Goal: Check status: Check status

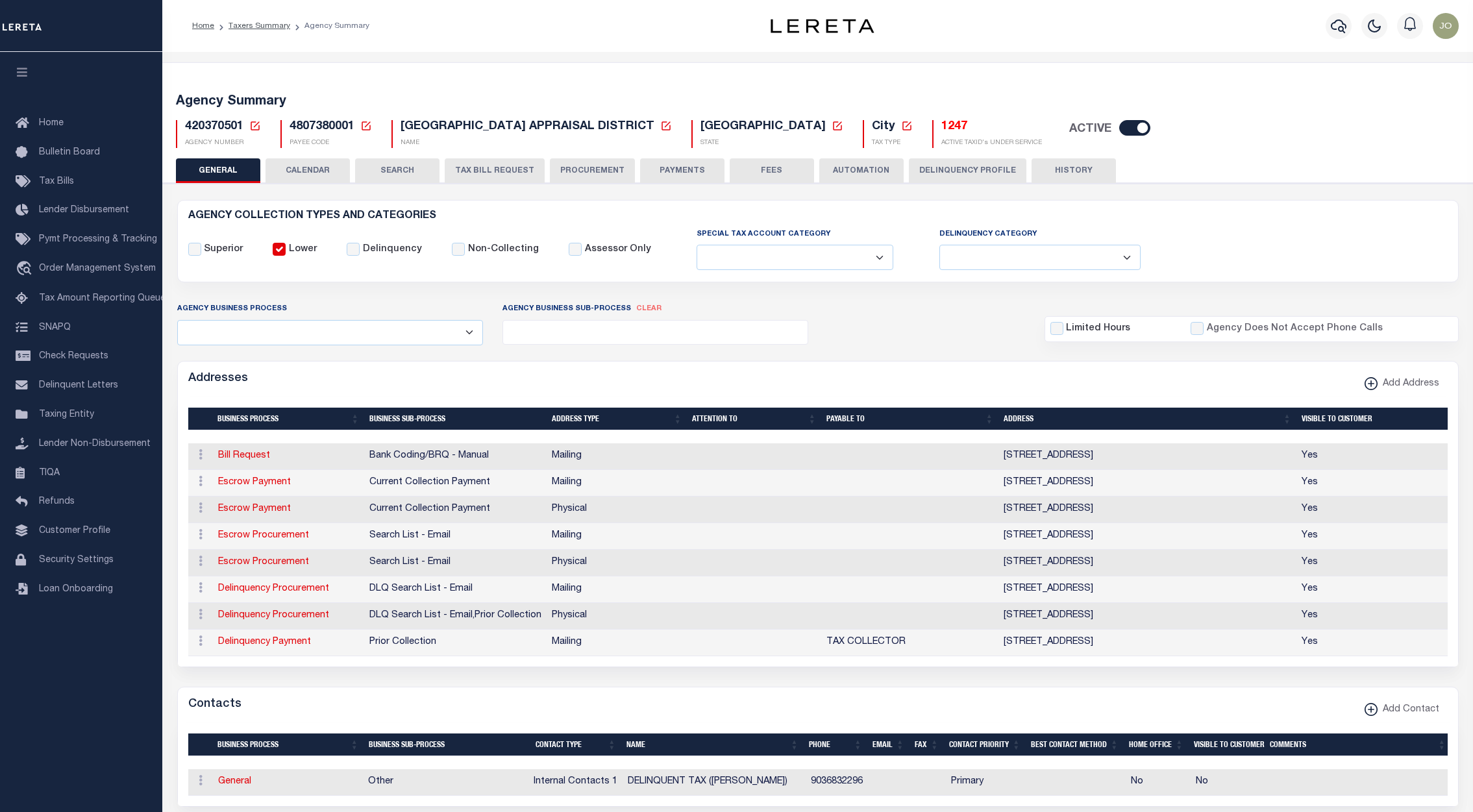
select select
click at [84, 214] on span "Lender Disbursement" at bounding box center [84, 210] width 90 height 9
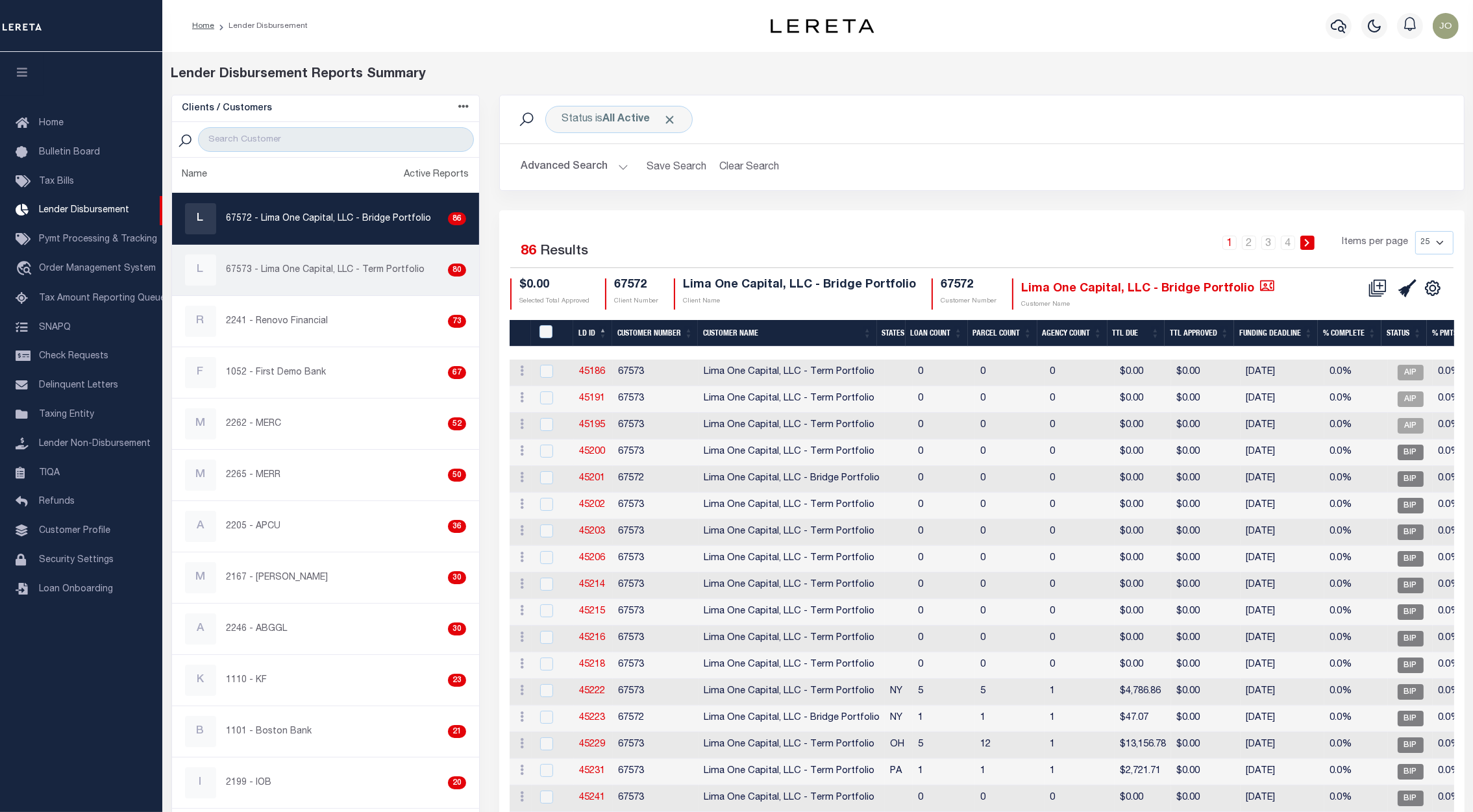
click at [391, 270] on p "67573 - Lima One Capital, LLC - Term Portfolio" at bounding box center [326, 270] width 199 height 13
checkbox input "true"
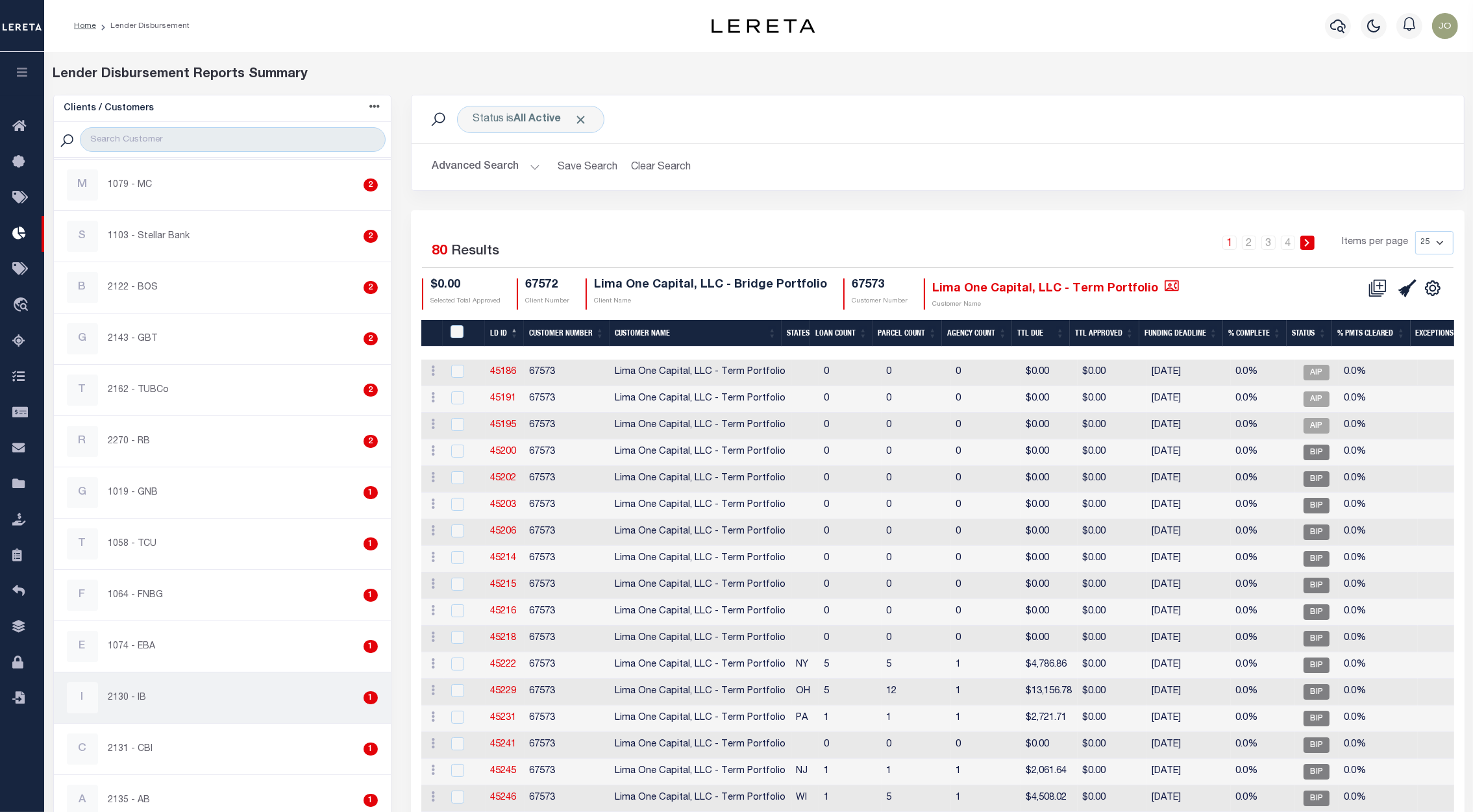
scroll to position [2142, 0]
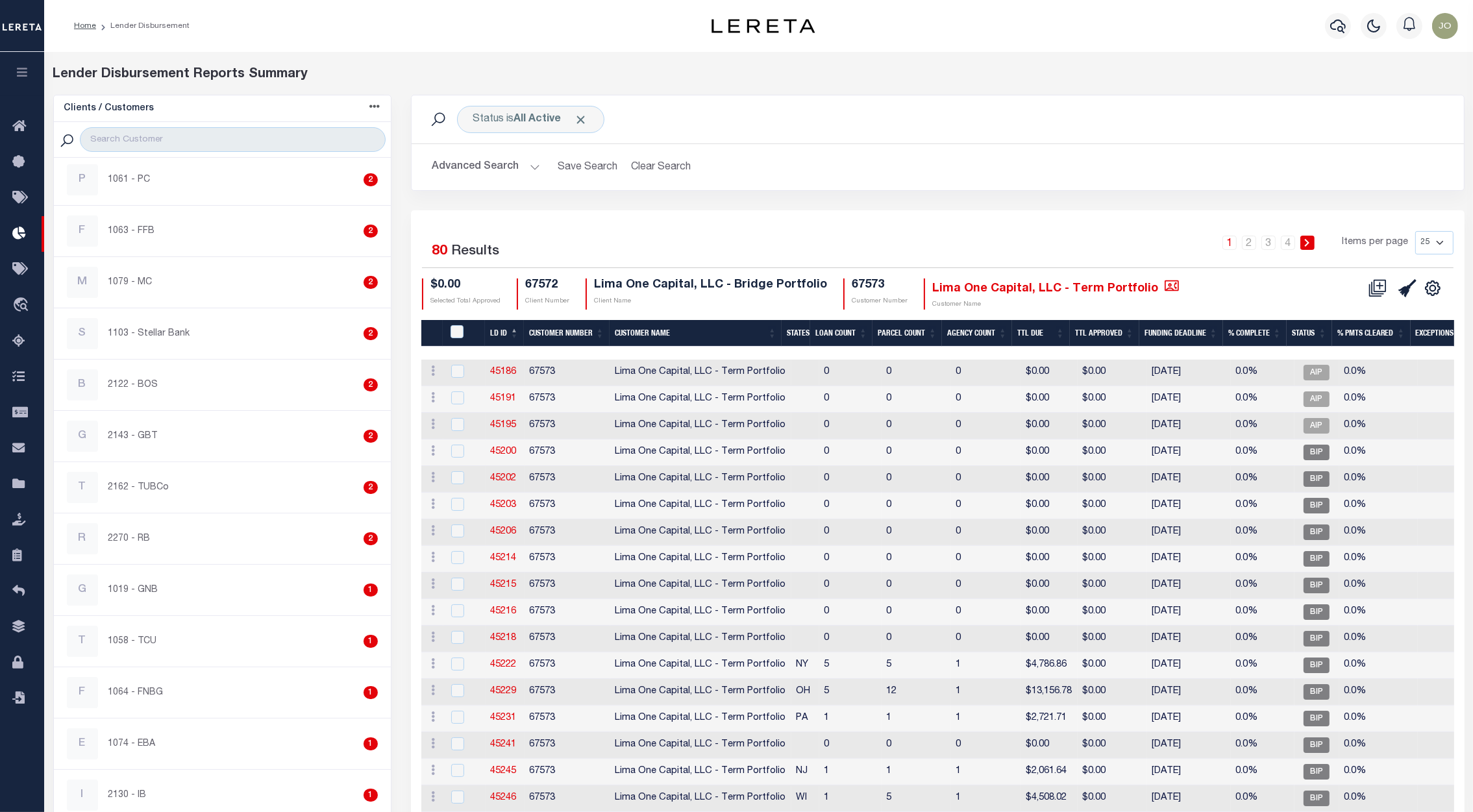
click at [376, 110] on icon at bounding box center [375, 106] width 10 height 10
click at [323, 233] on link "Active Reports desc" at bounding box center [320, 235] width 120 height 22
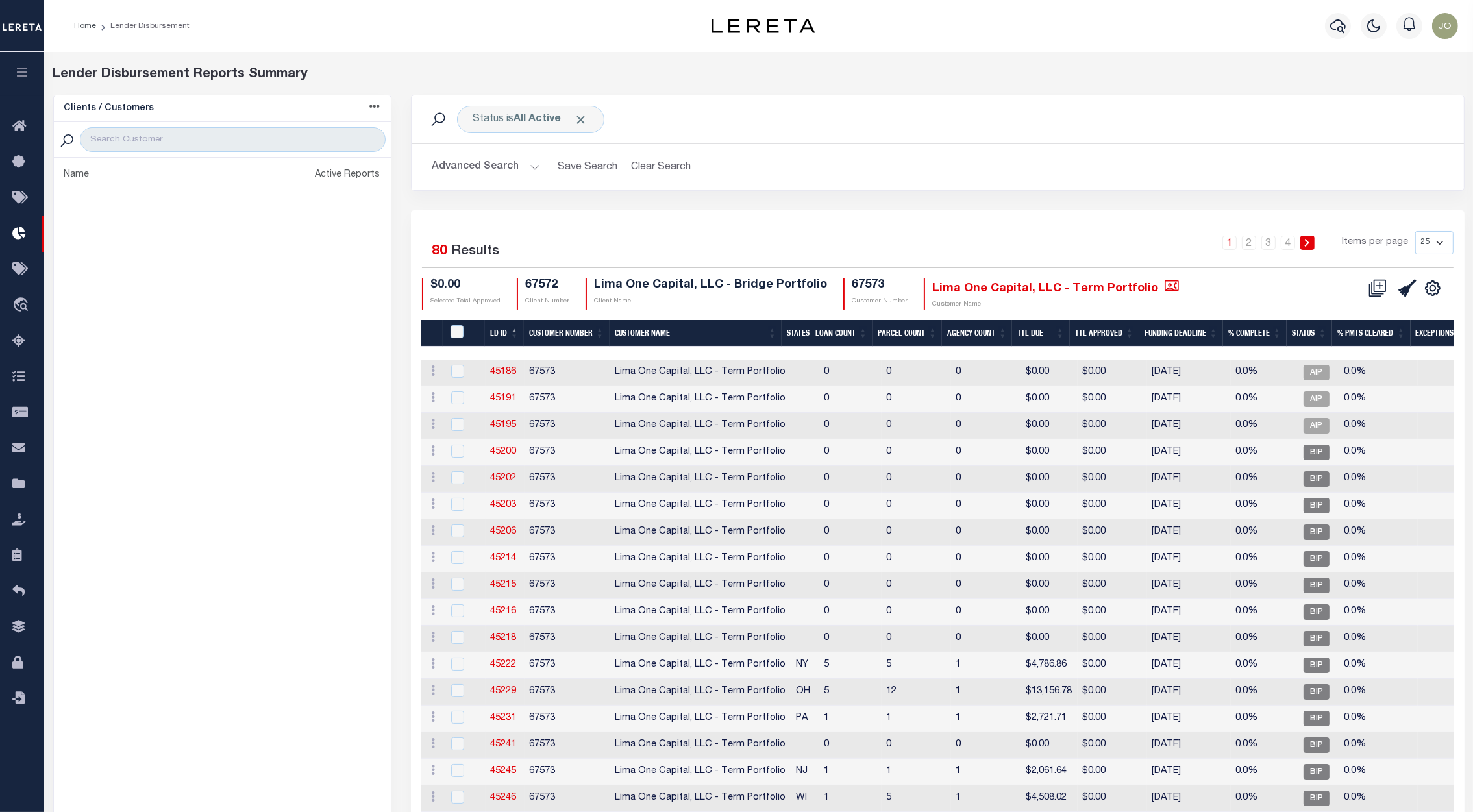
scroll to position [0, 0]
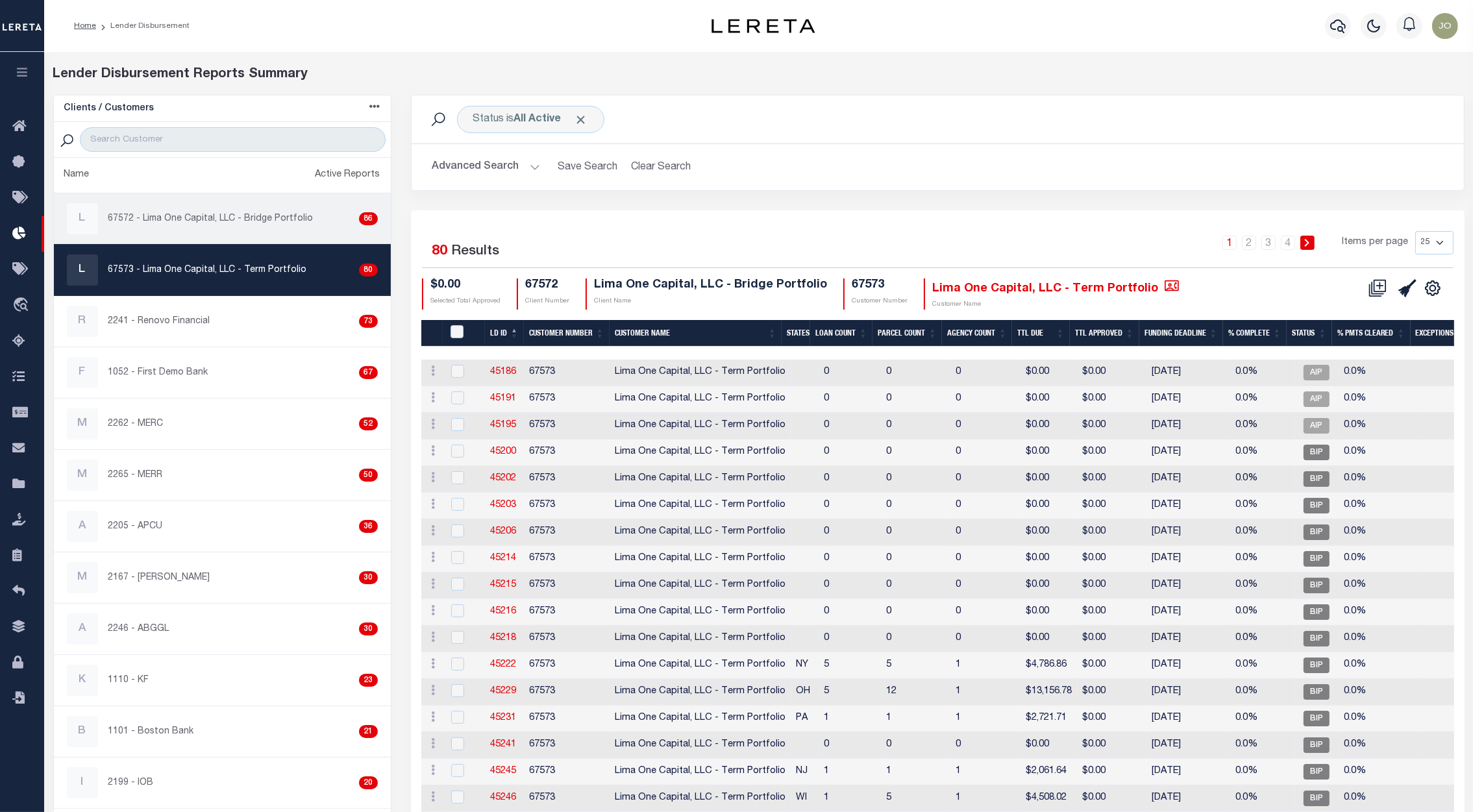
click at [269, 225] on p "67572 - Lima One Capital, LLC - Bridge Portfolio" at bounding box center [211, 219] width 205 height 13
checkbox input "true"
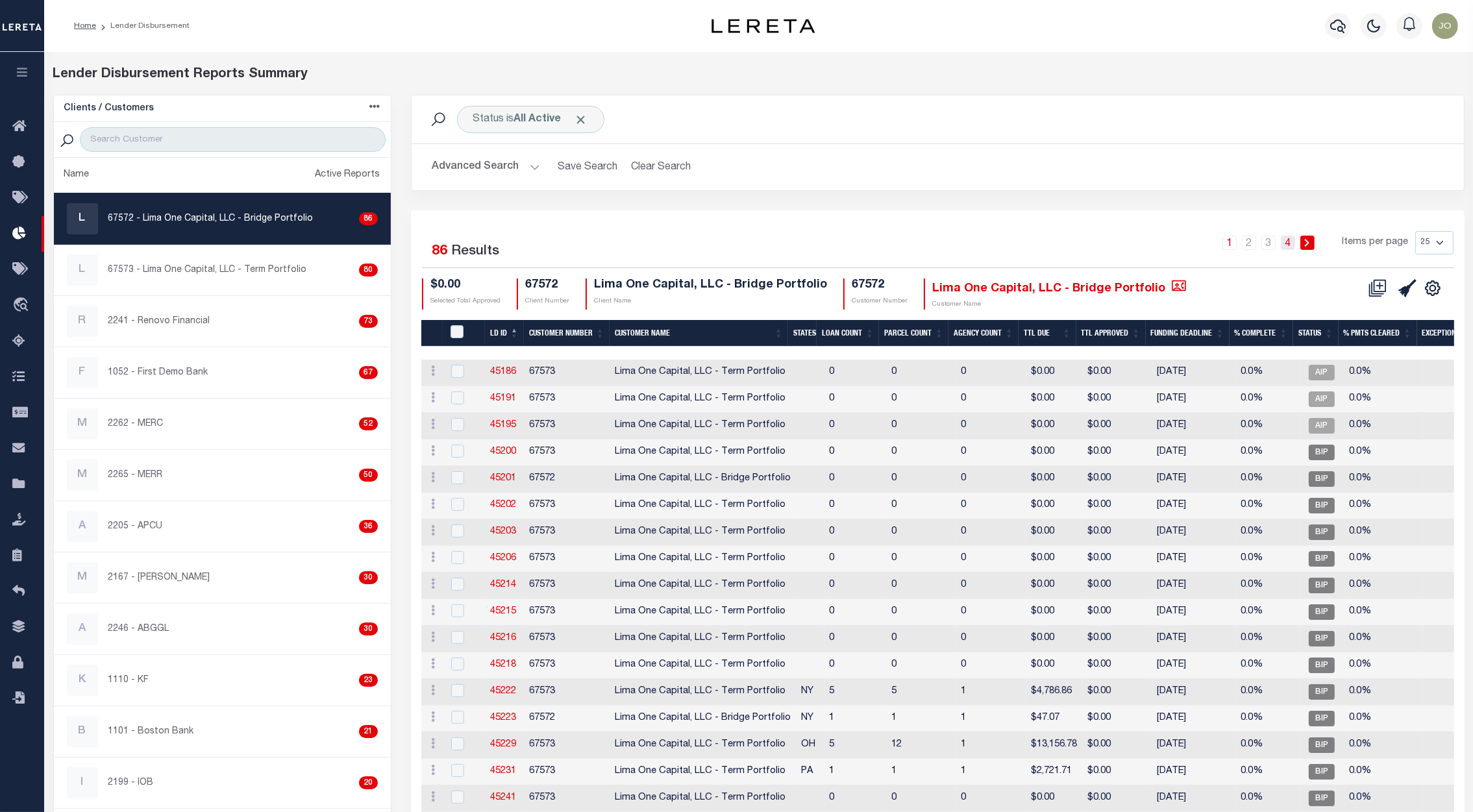
click at [1286, 243] on link "4" at bounding box center [1287, 243] width 14 height 14
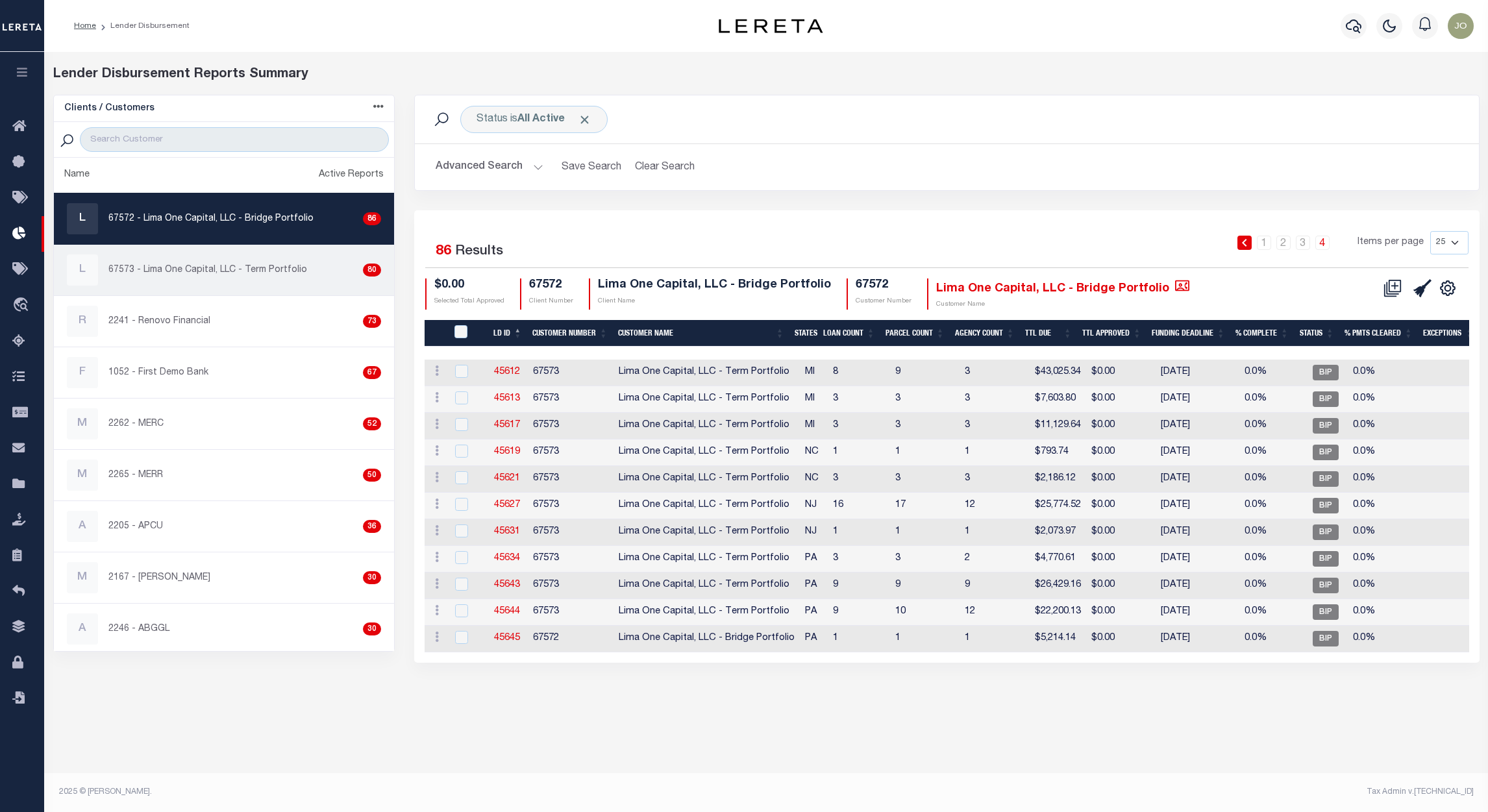
click at [243, 273] on p "67573 - Lima One Capital, LLC - Term Portfolio" at bounding box center [208, 270] width 199 height 13
checkbox input "true"
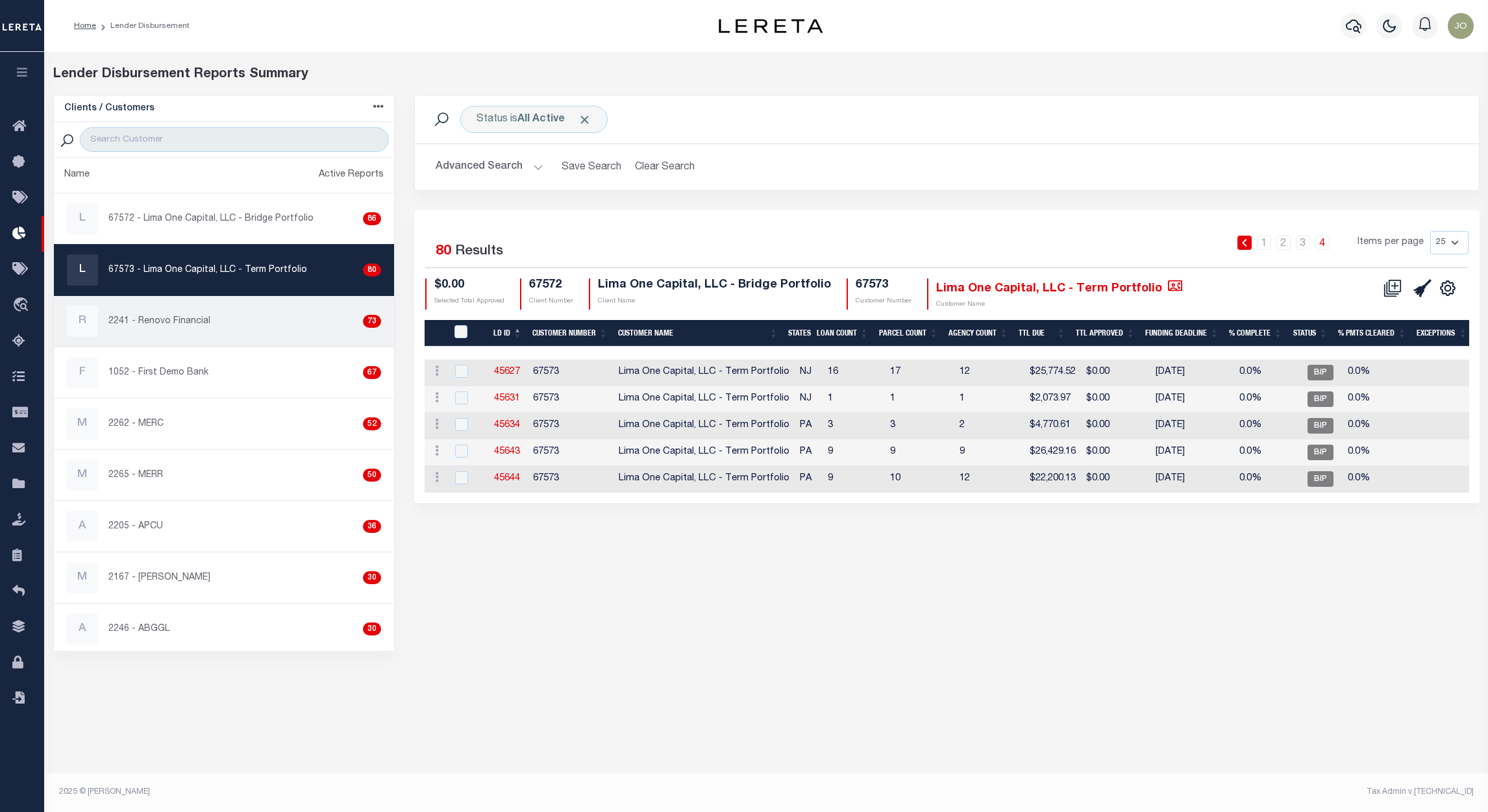
click at [252, 343] on link "R 2241 - Renovo Financial 73" at bounding box center [224, 321] width 341 height 51
checkbox input "true"
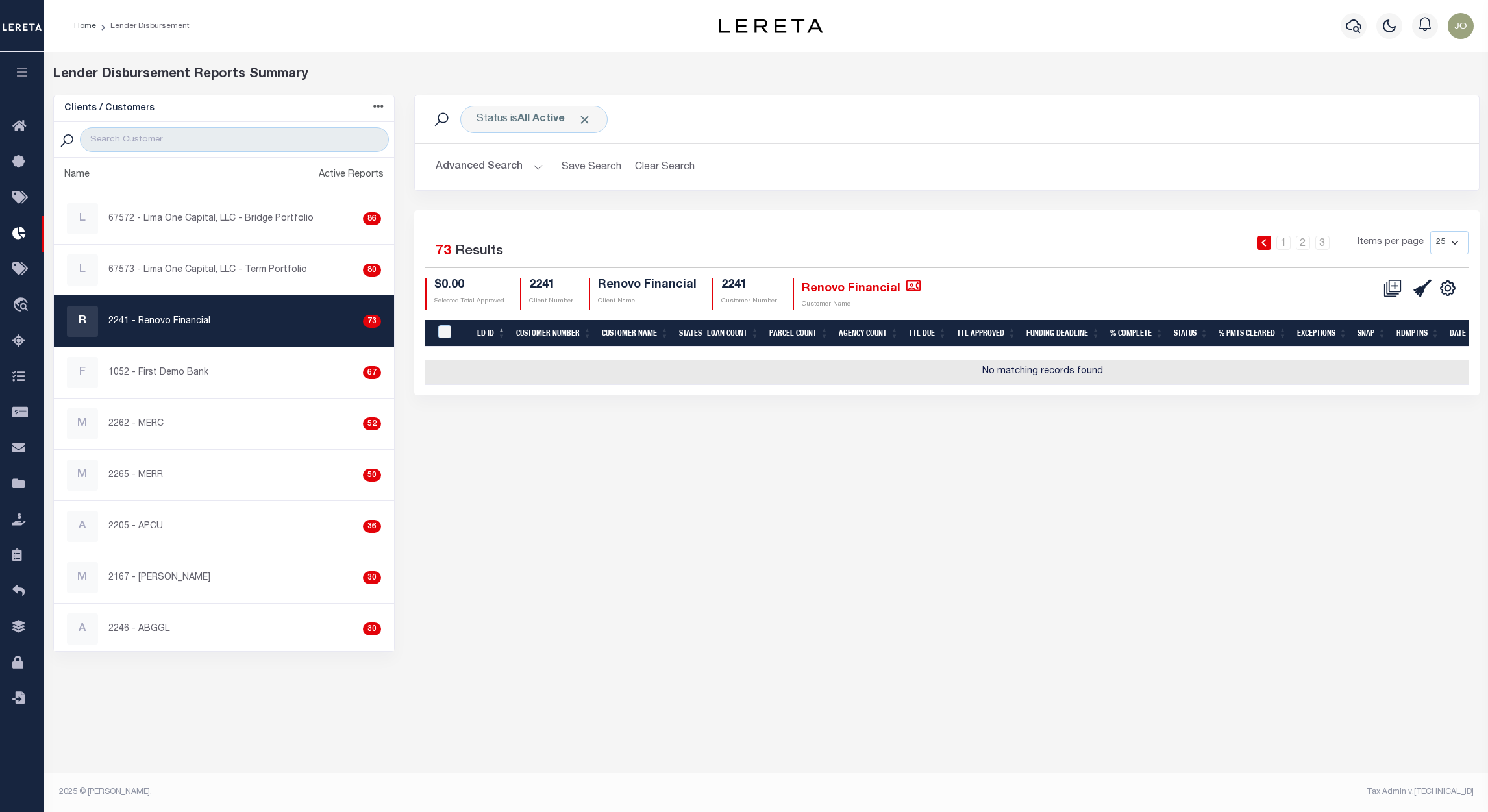
click at [1292, 248] on li "1" at bounding box center [1283, 243] width 19 height 14
click at [1280, 247] on link "1" at bounding box center [1283, 243] width 14 height 14
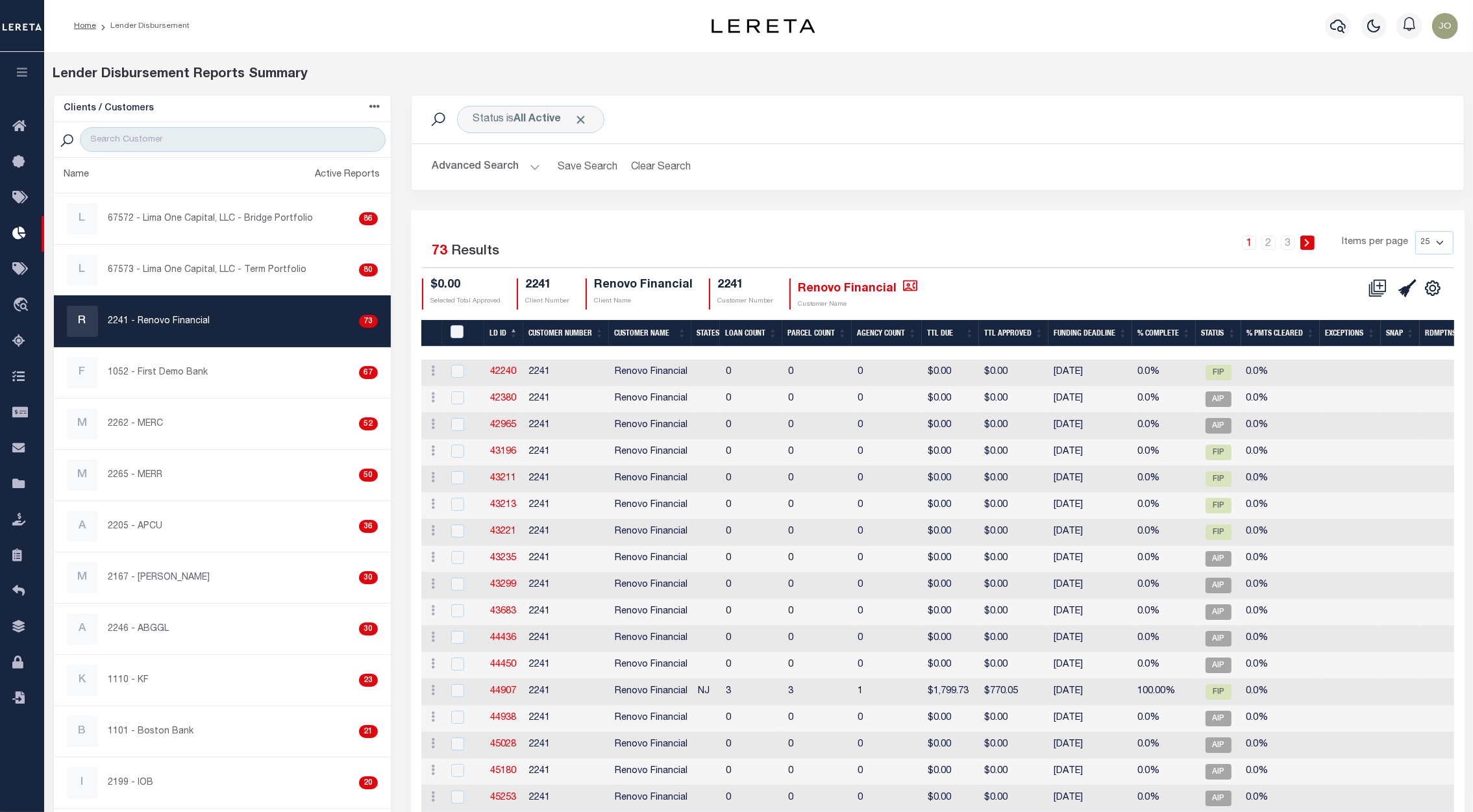
click at [1093, 474] on td "12/02/2024" at bounding box center [1091, 479] width 84 height 27
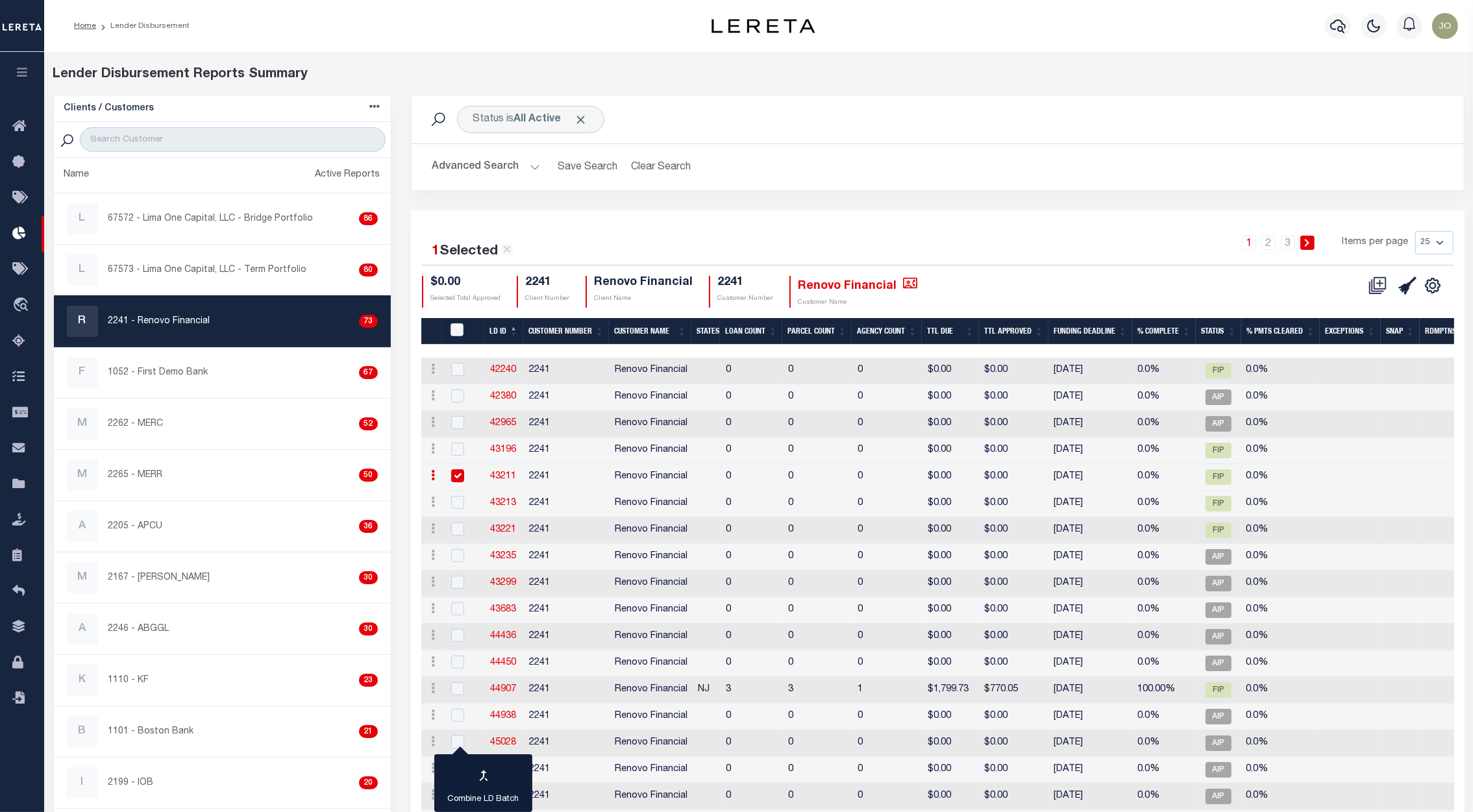
click at [1092, 474] on td "12/02/2024" at bounding box center [1091, 477] width 84 height 27
checkbox input "false"
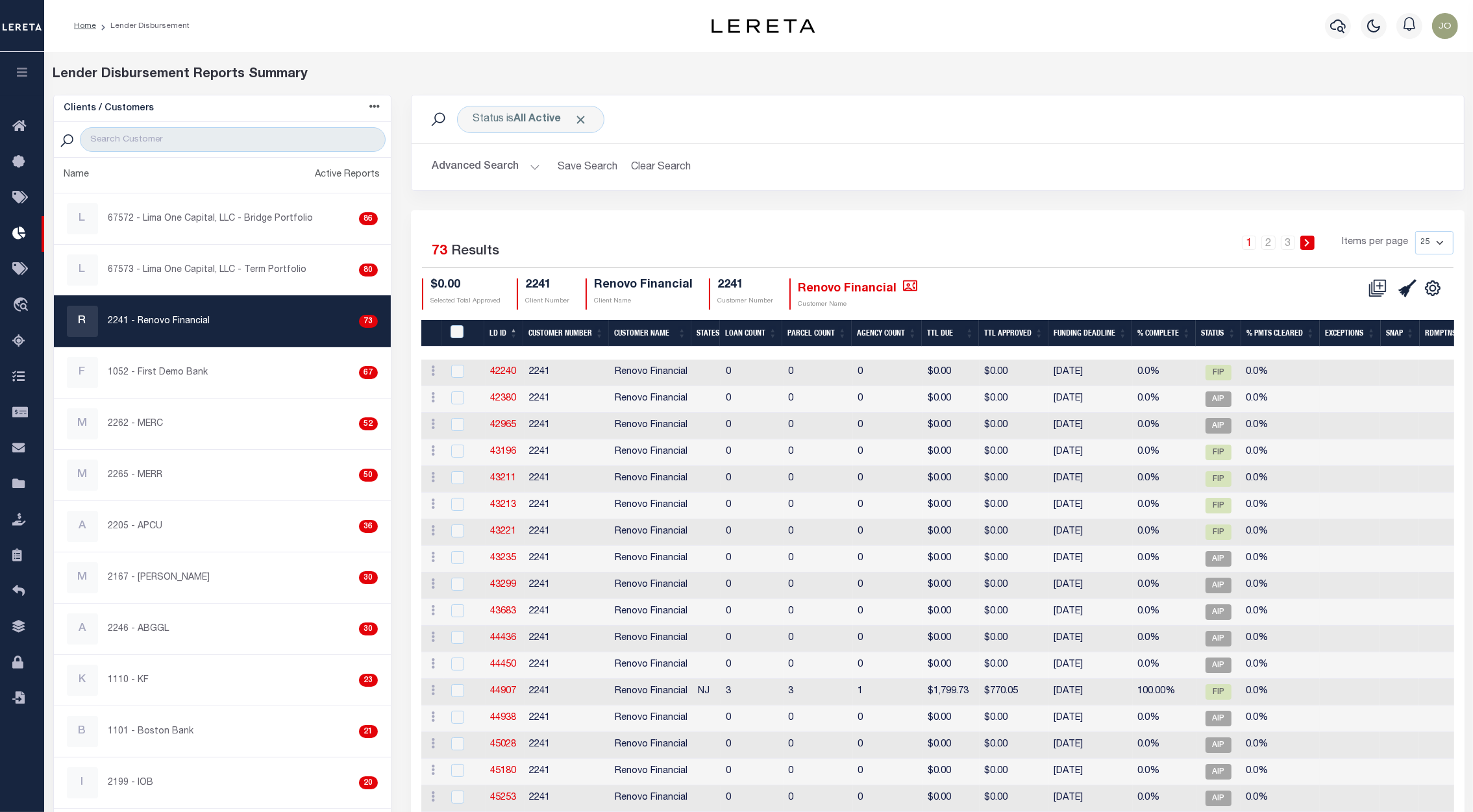
click at [527, 167] on button "Advanced Search" at bounding box center [486, 167] width 108 height 25
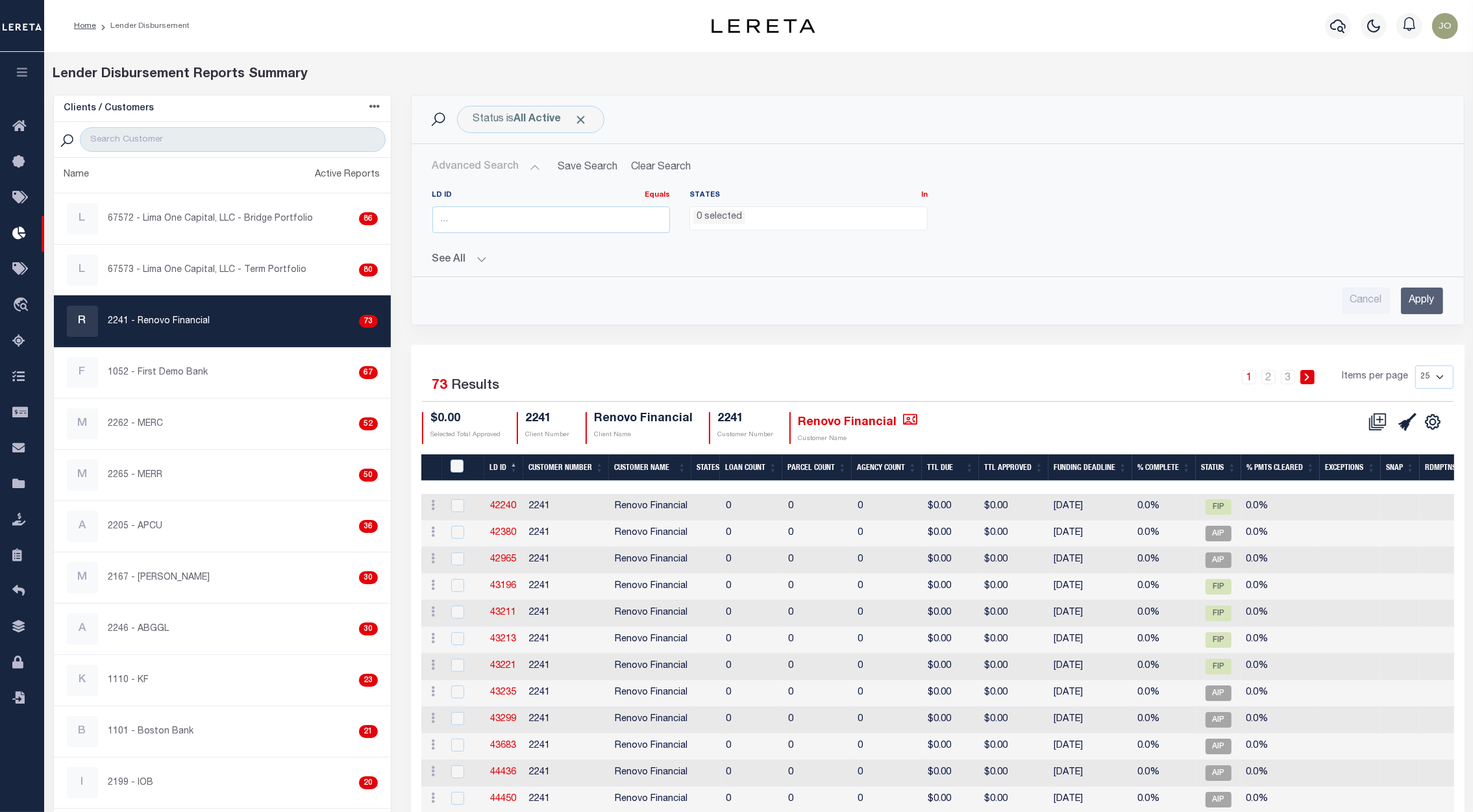
click at [474, 263] on button "See All" at bounding box center [938, 260] width 1011 height 13
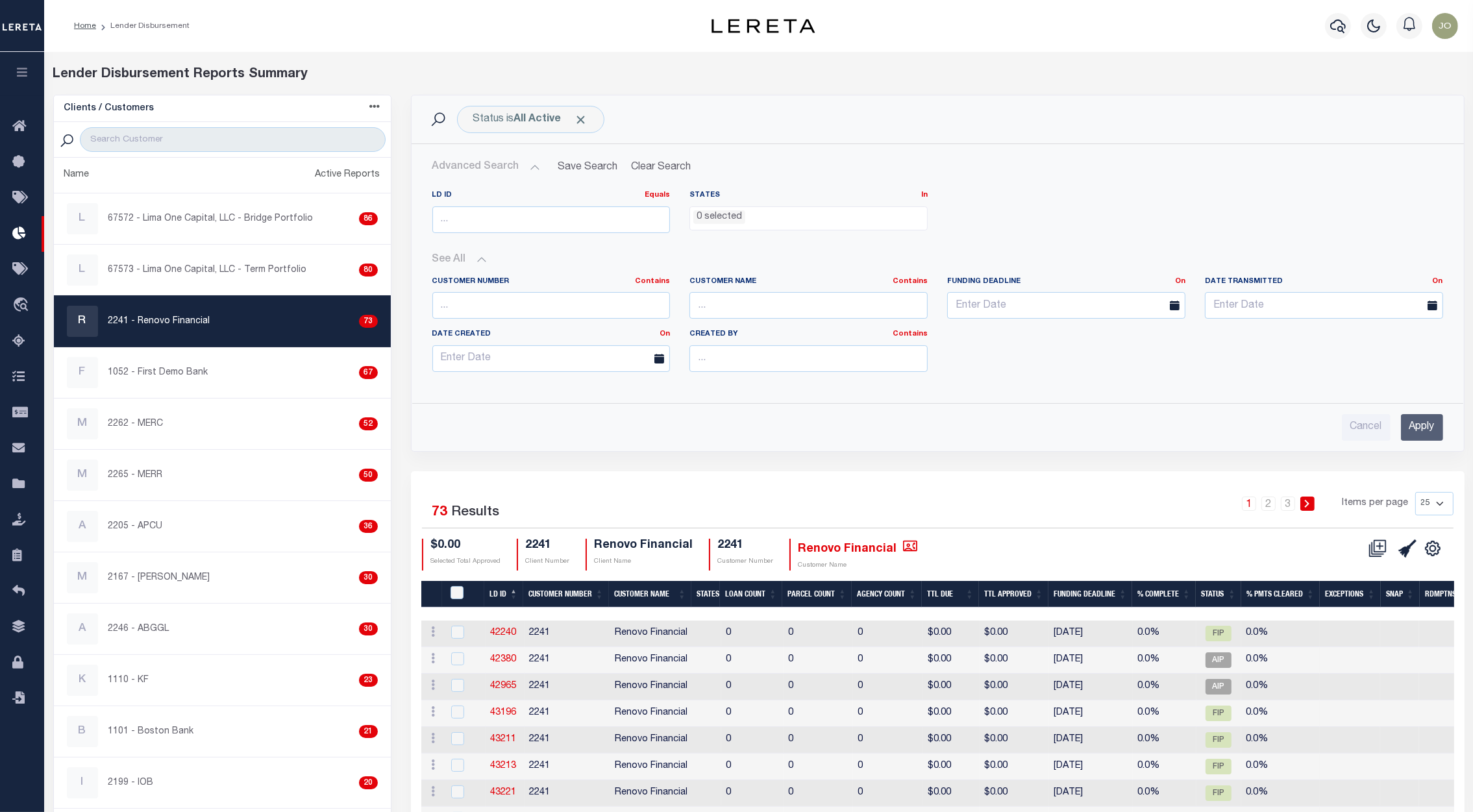
click at [1170, 284] on label "Funding Deadline On On After Before Between" at bounding box center [1066, 282] width 258 height 11
click at [1179, 283] on link "On" at bounding box center [1180, 281] width 10 height 8
click at [1092, 590] on th "Funding Deadline" at bounding box center [1091, 595] width 84 height 27
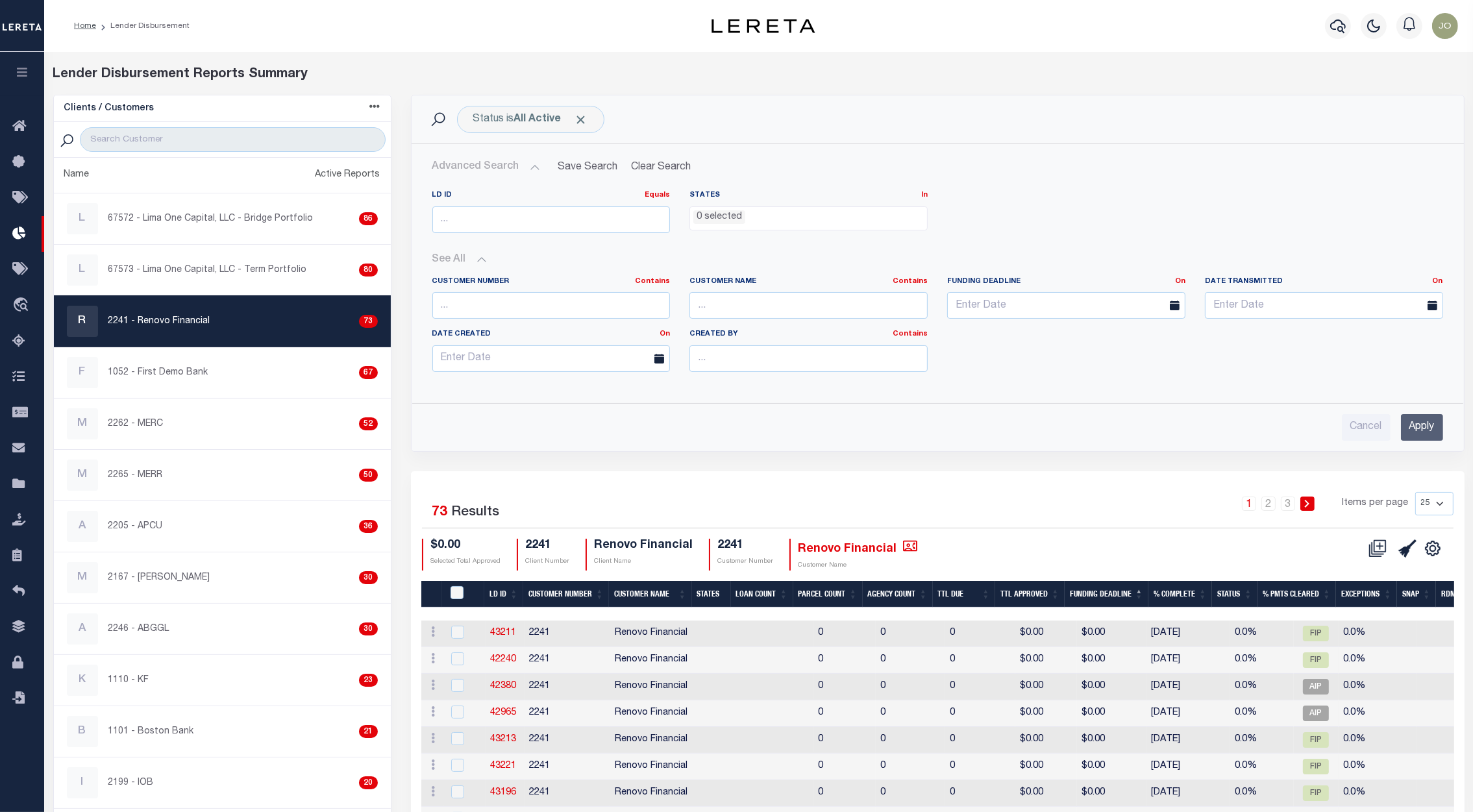
scroll to position [390, 0]
